Goal: Find specific page/section: Find specific page/section

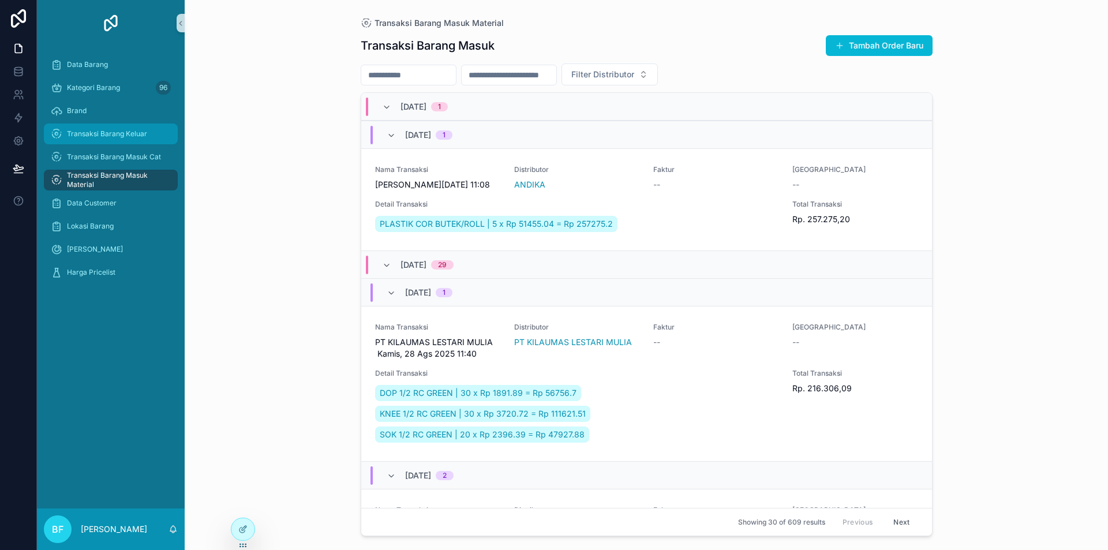
click at [156, 137] on div "Transaksi Barang Keluar" at bounding box center [111, 134] width 120 height 18
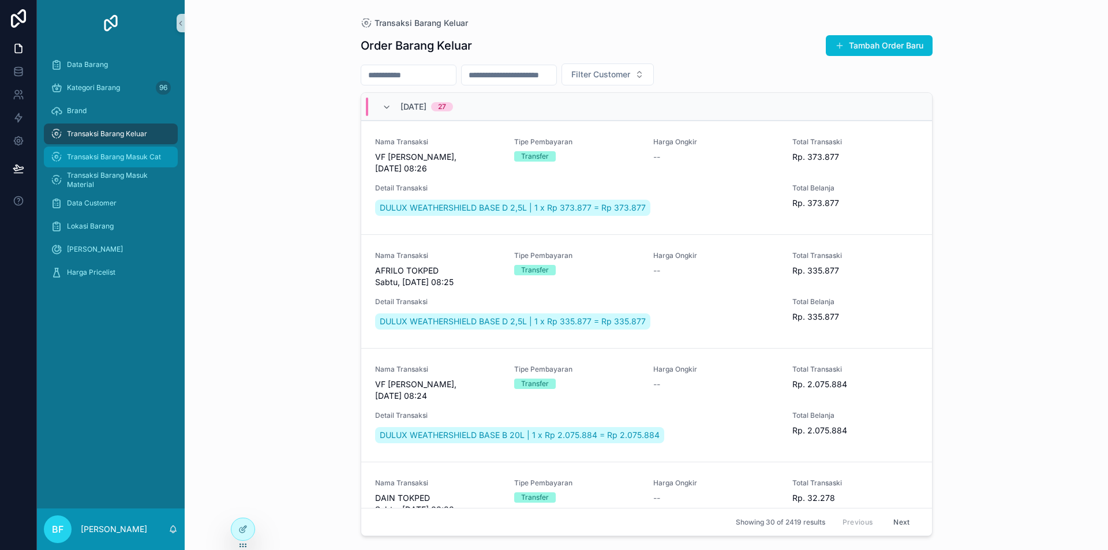
click at [146, 154] on span "Transaksi Barang Masuk Cat" at bounding box center [114, 156] width 94 height 9
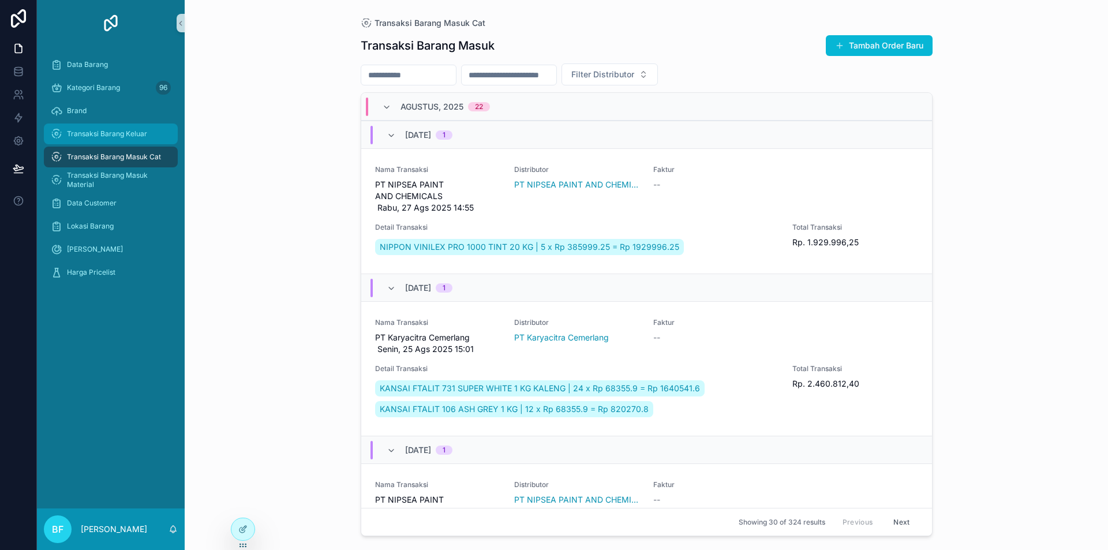
click at [144, 130] on span "Transaksi Barang Keluar" at bounding box center [107, 133] width 80 height 9
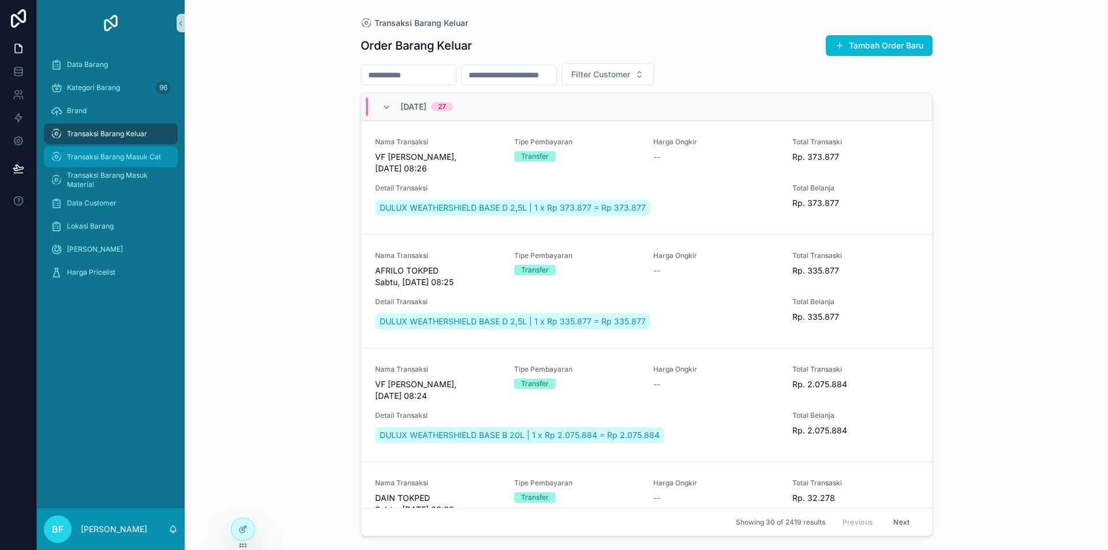
click at [140, 159] on span "Transaksi Barang Masuk Cat" at bounding box center [114, 156] width 94 height 9
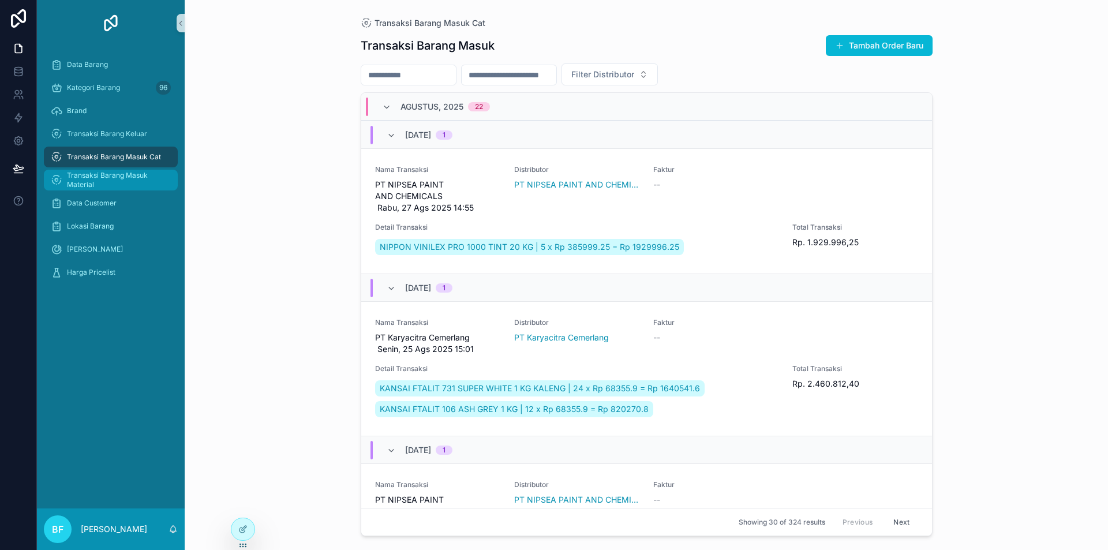
click at [132, 179] on span "Transaksi Barang Masuk Material" at bounding box center [116, 180] width 99 height 18
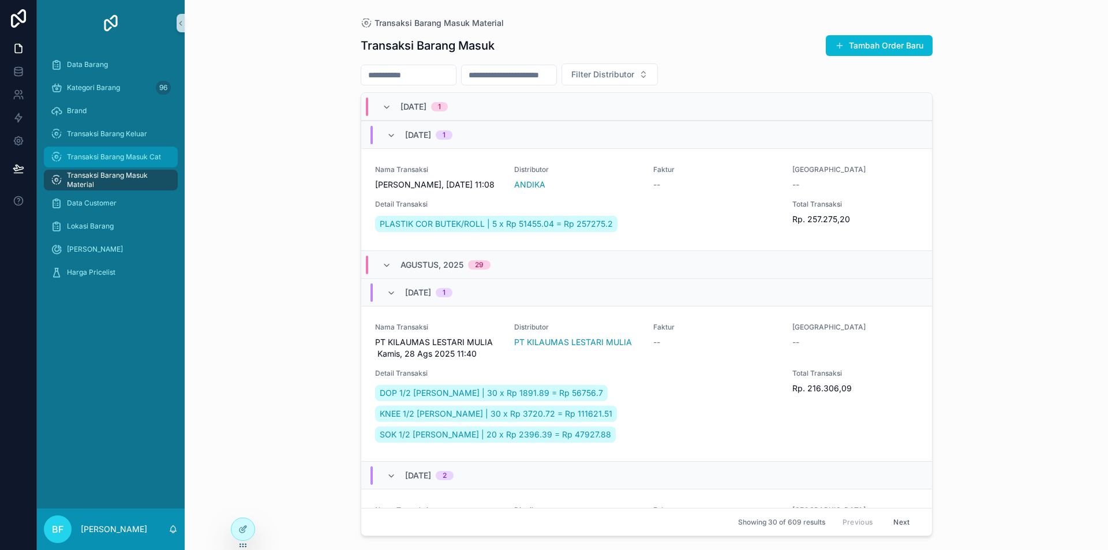
click at [129, 162] on div "Transaksi Barang Masuk Cat" at bounding box center [111, 157] width 120 height 18
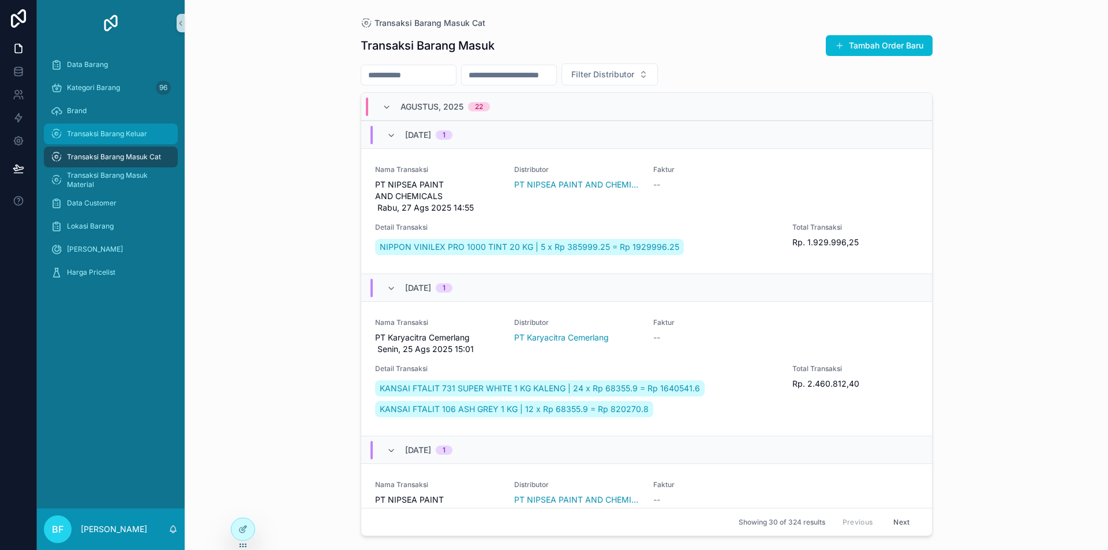
click at [128, 137] on span "Transaksi Barang Keluar" at bounding box center [107, 133] width 80 height 9
